Goal: Task Accomplishment & Management: Use online tool/utility

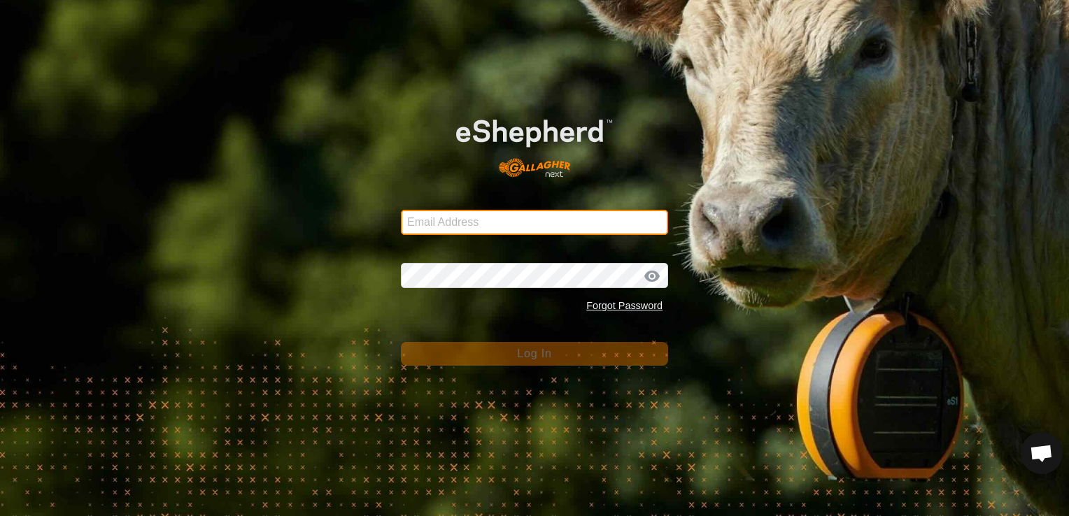
type input "[EMAIL_ADDRESS][DOMAIN_NAME]"
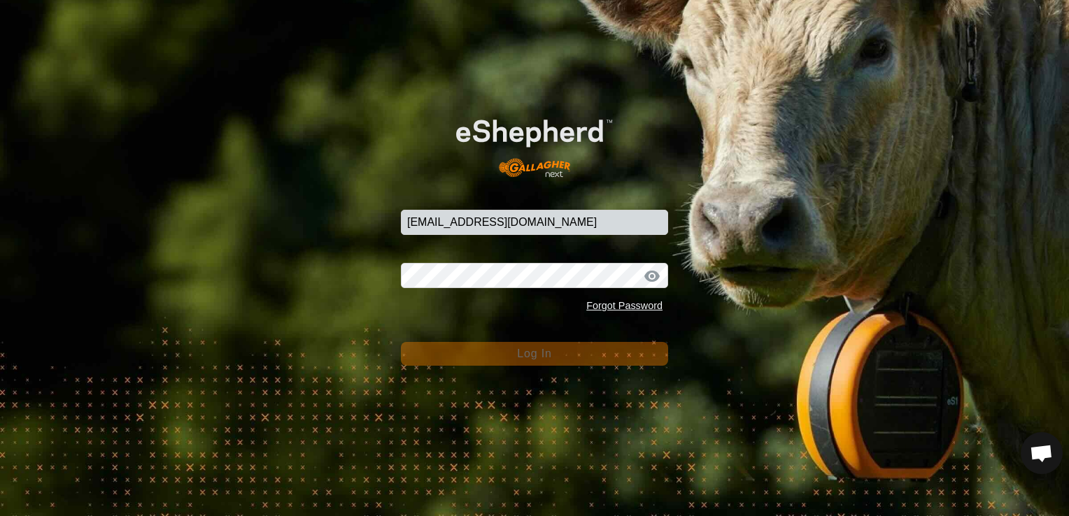
click at [544, 360] on span "Log In" at bounding box center [534, 354] width 34 height 12
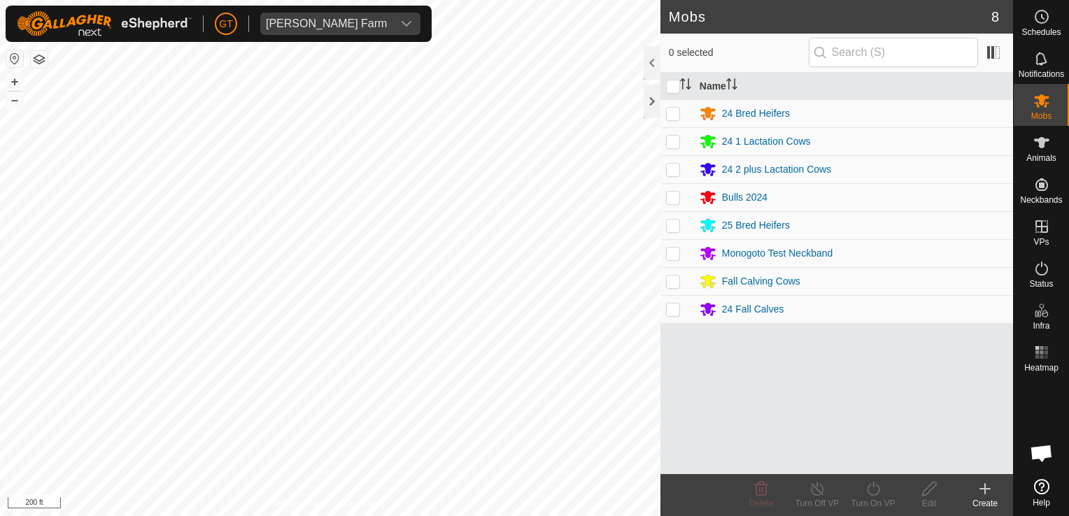
click at [571, 516] on html "[PERSON_NAME] Farm Schedules Notifications Mobs Animals Neckbands VPs Status In…" at bounding box center [534, 258] width 1069 height 516
click at [0, 232] on html "[PERSON_NAME] Farm Schedules Notifications Mobs Animals Neckbands VPs Status In…" at bounding box center [534, 258] width 1069 height 516
click at [0, 211] on html "[PERSON_NAME] Farm Schedules Notifications Mobs Animals Neckbands VPs Status In…" at bounding box center [534, 258] width 1069 height 516
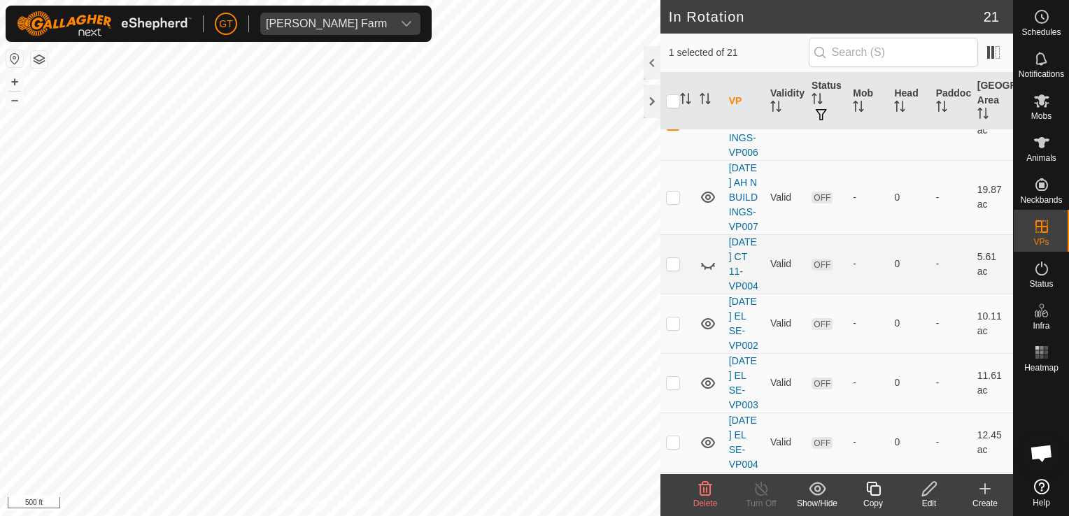
scroll to position [420, 0]
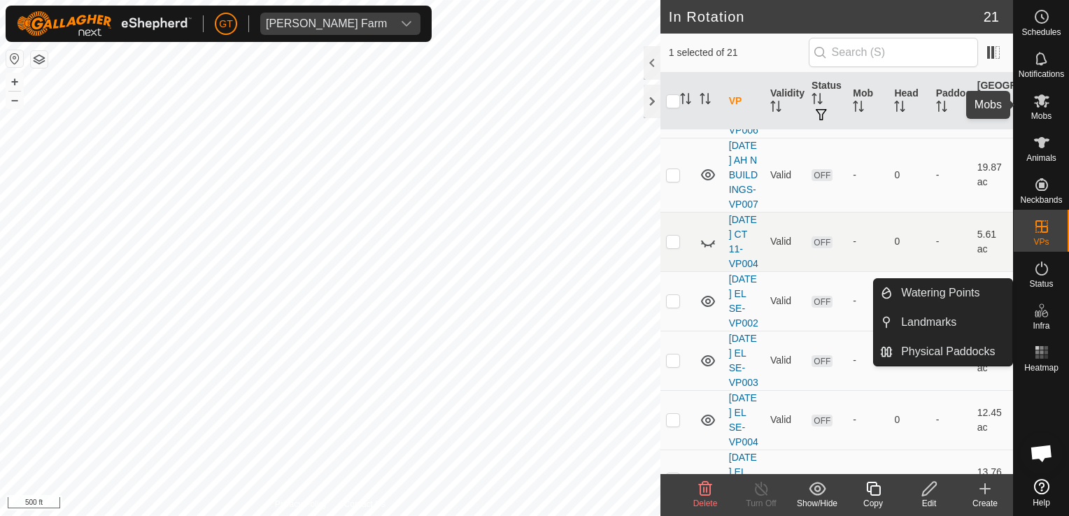
click at [1042, 108] on icon at bounding box center [1042, 100] width 17 height 17
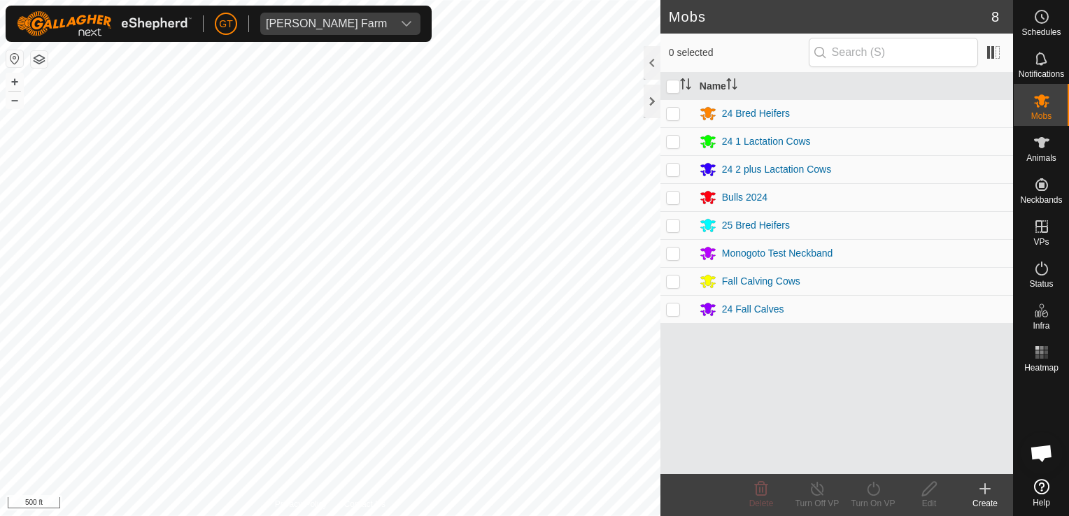
click at [680, 285] on td at bounding box center [678, 281] width 34 height 28
checkbox input "true"
click at [875, 484] on icon at bounding box center [873, 489] width 17 height 17
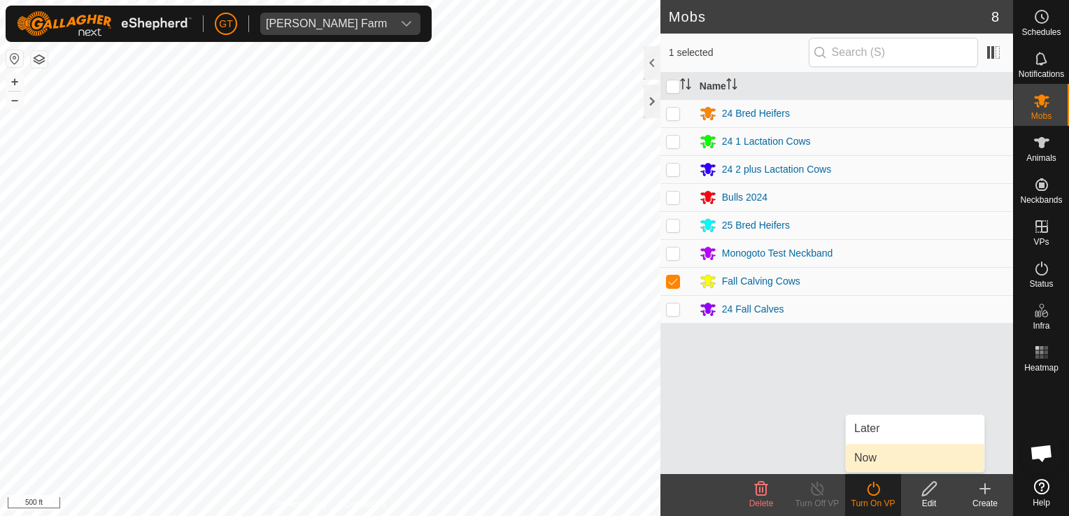
click at [873, 455] on link "Now" at bounding box center [915, 458] width 139 height 28
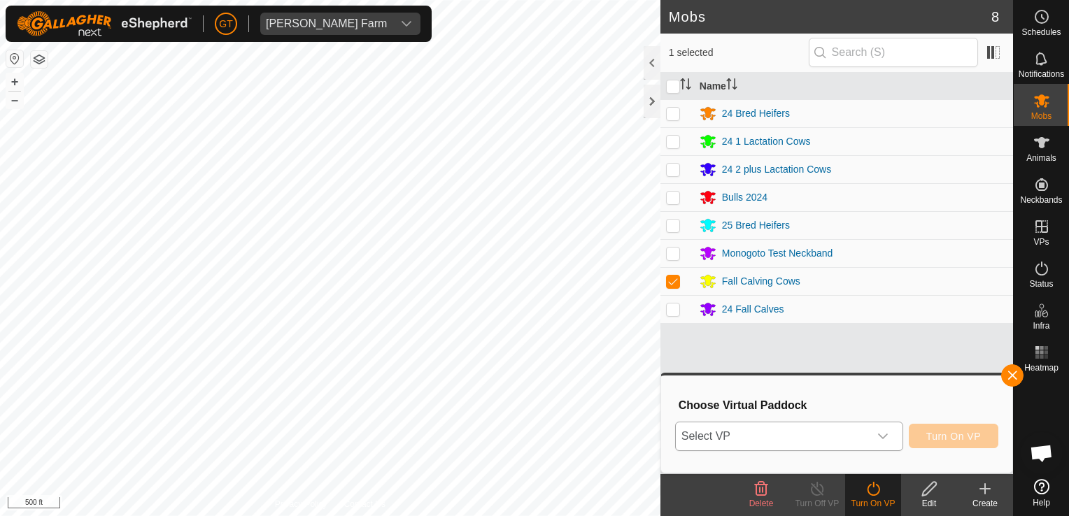
click at [885, 439] on icon "dropdown trigger" at bounding box center [882, 436] width 11 height 11
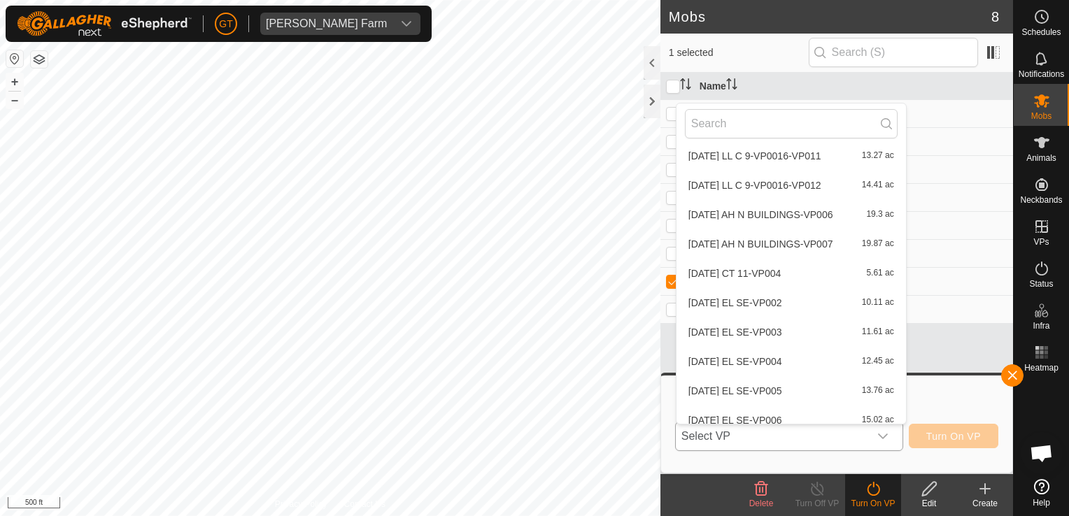
scroll to position [18, 0]
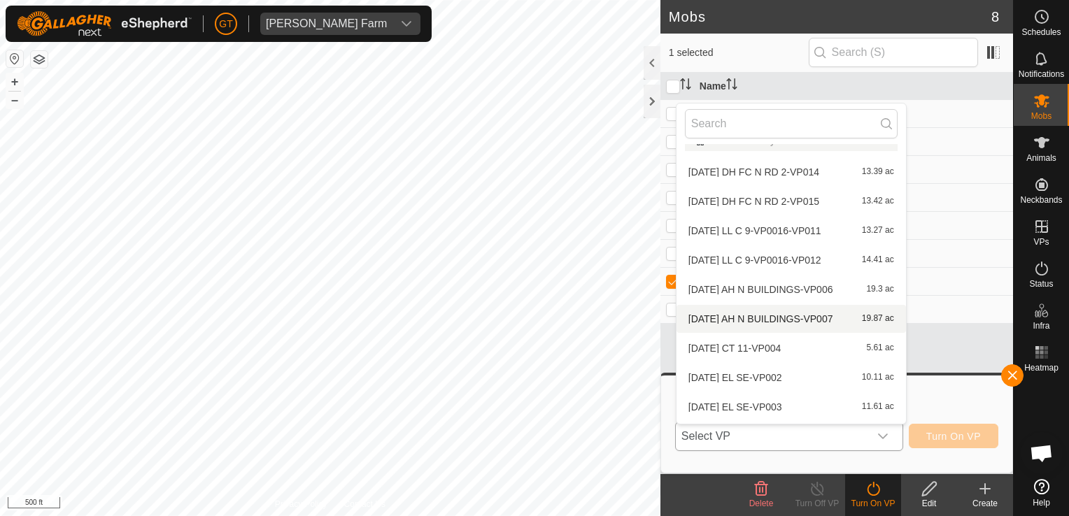
click at [798, 320] on li "[DATE] AH N BUILDINGS-VP007 19.87 ac" at bounding box center [792, 319] width 230 height 28
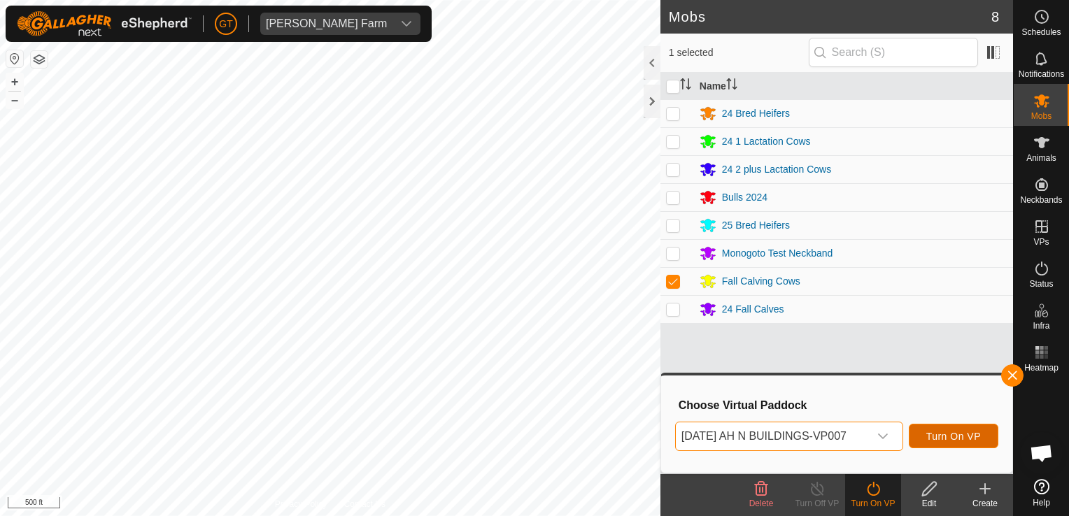
click at [957, 432] on span "Turn On VP" at bounding box center [953, 436] width 55 height 11
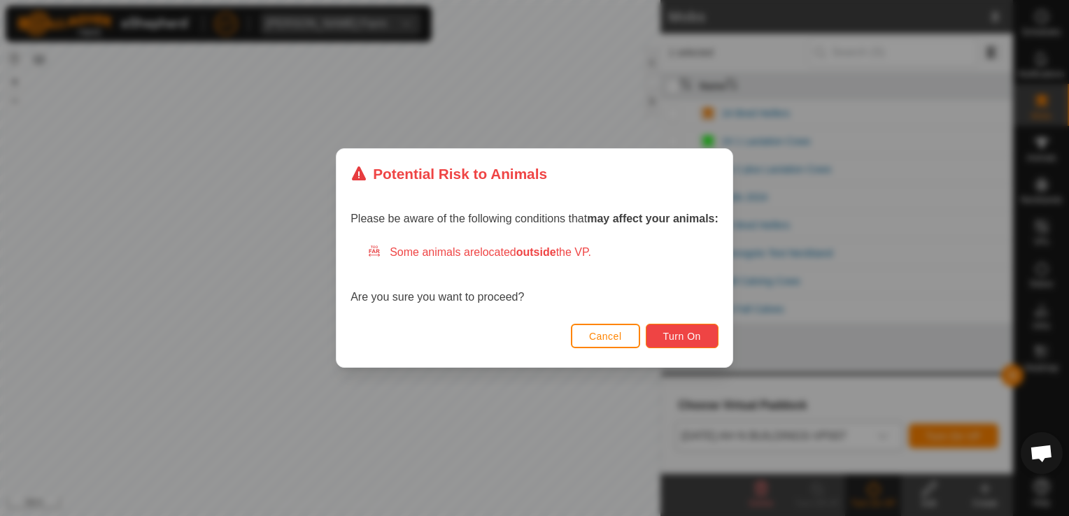
click at [691, 346] on button "Turn On" at bounding box center [682, 336] width 73 height 24
